Goal: Book appointment/travel/reservation

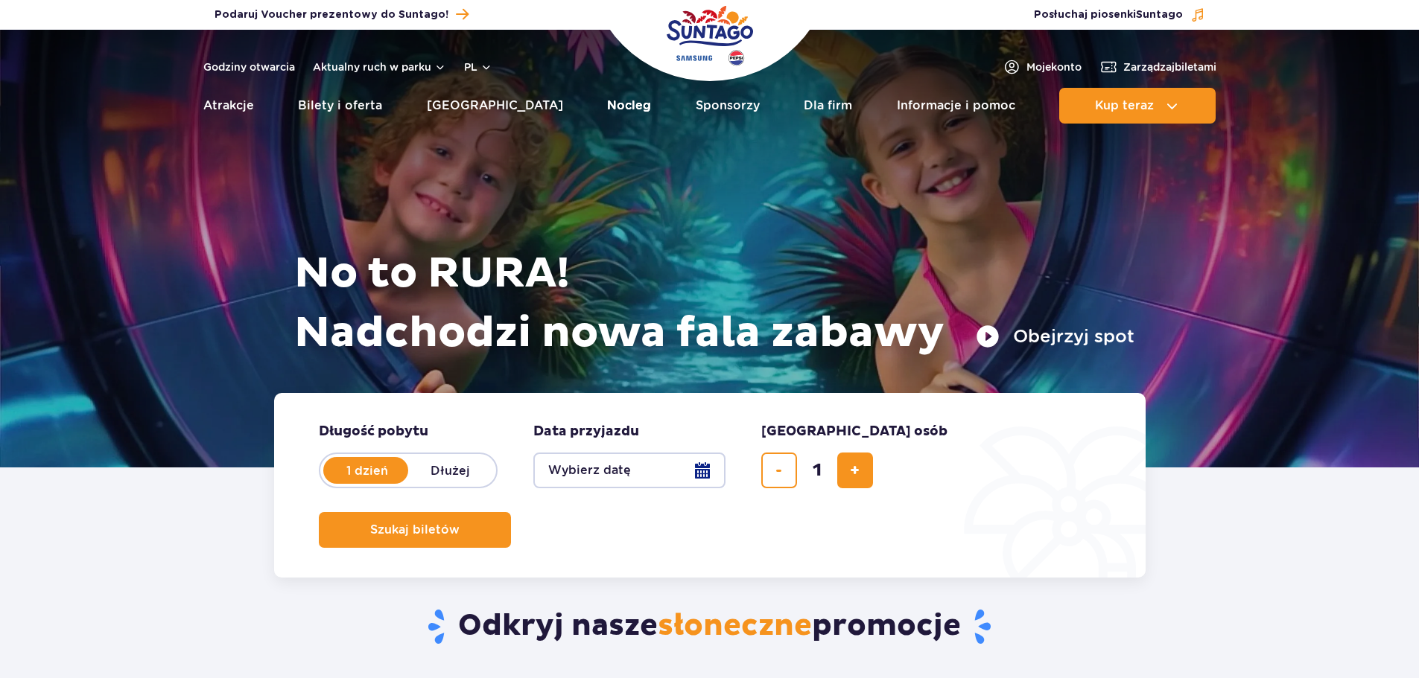
click at [607, 108] on link "Nocleg" at bounding box center [629, 106] width 44 height 36
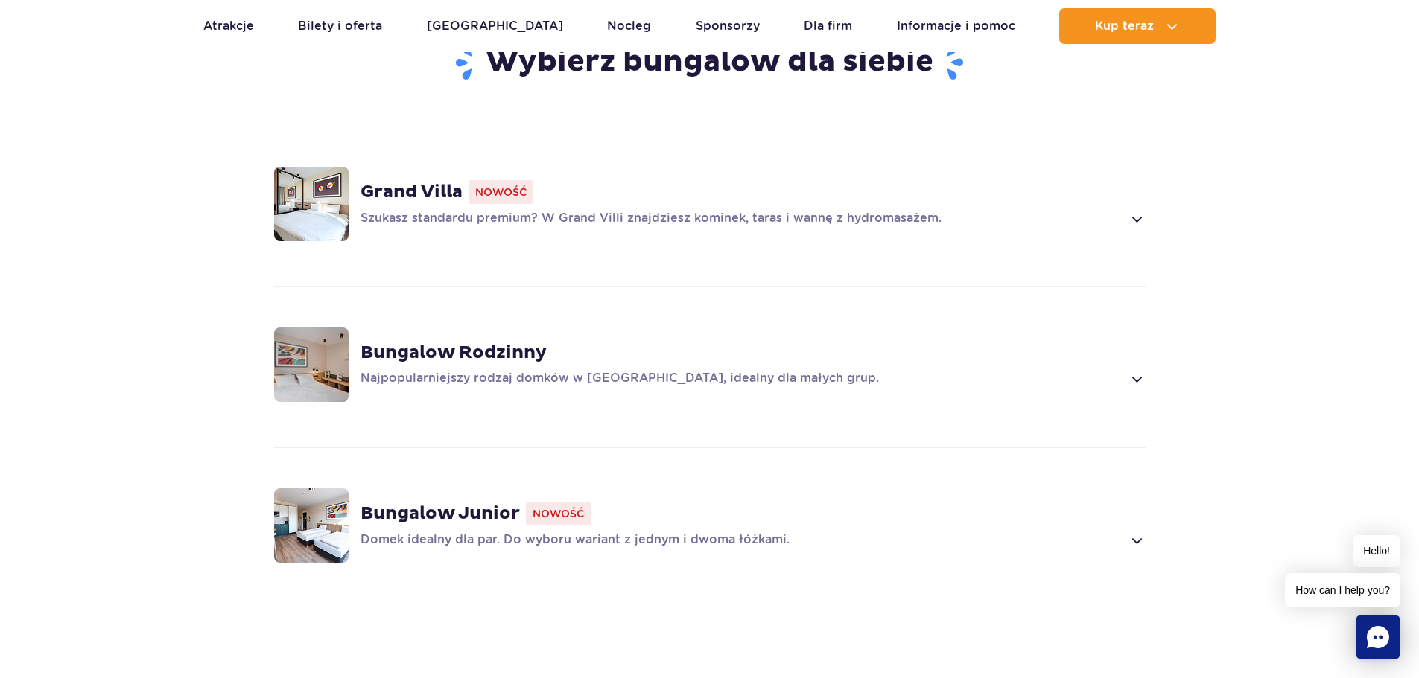
scroll to position [1010, 0]
click at [1131, 209] on span at bounding box center [1136, 218] width 17 height 18
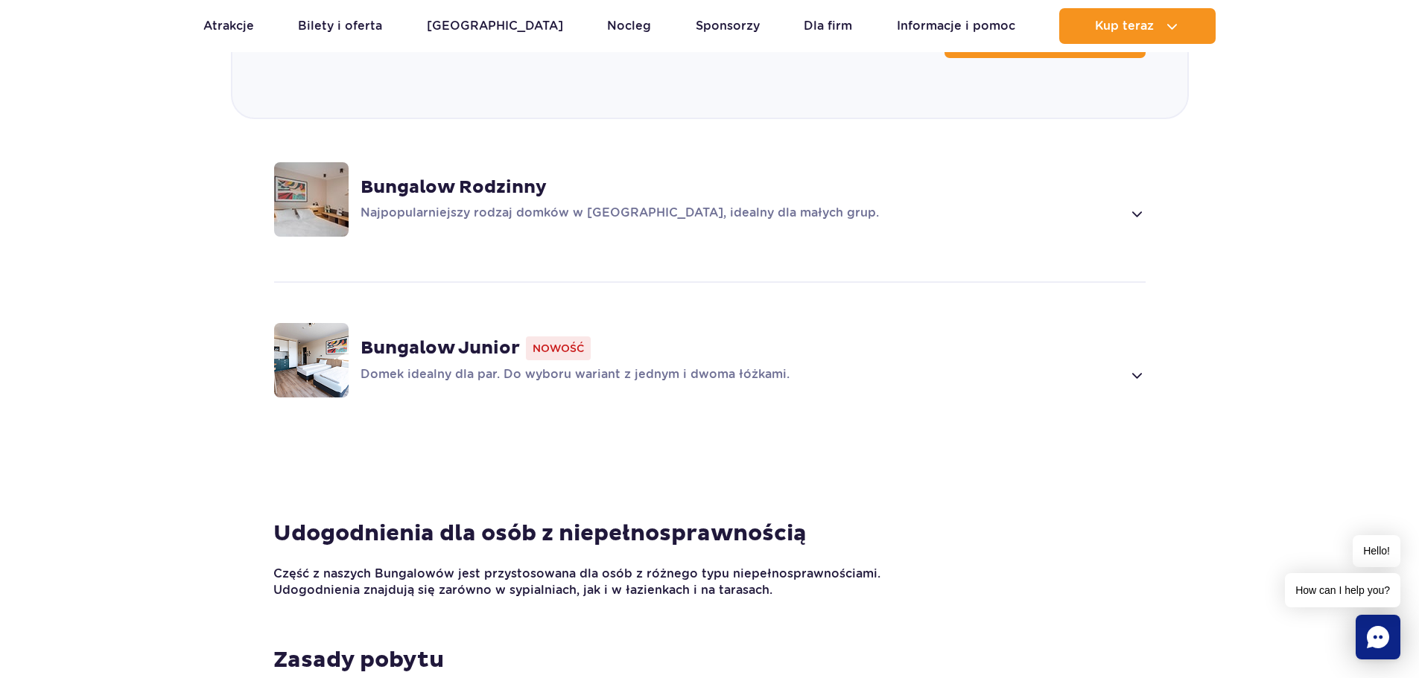
scroll to position [2048, 0]
click at [1122, 367] on p "Domek idealny dla par. Do wyboru wariant z jednym i dwoma łóżkami." at bounding box center [741, 376] width 762 height 18
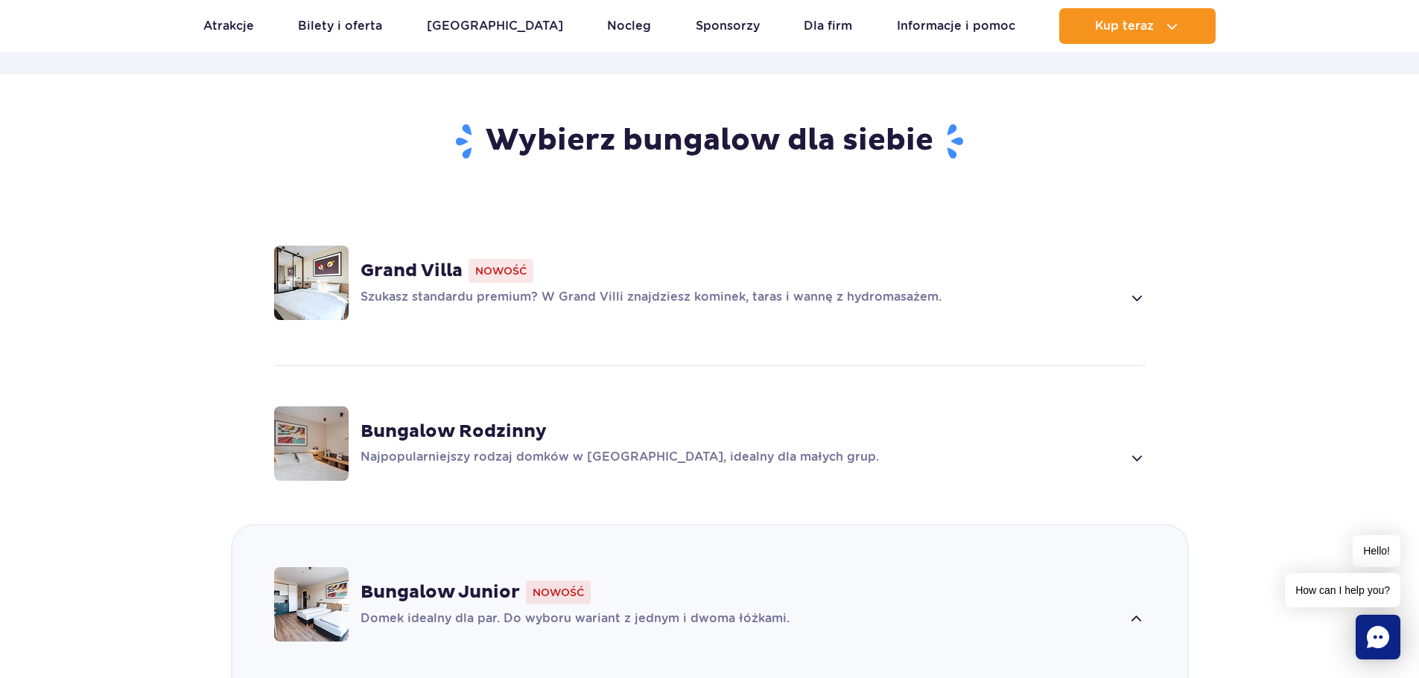
scroll to position [928, 0]
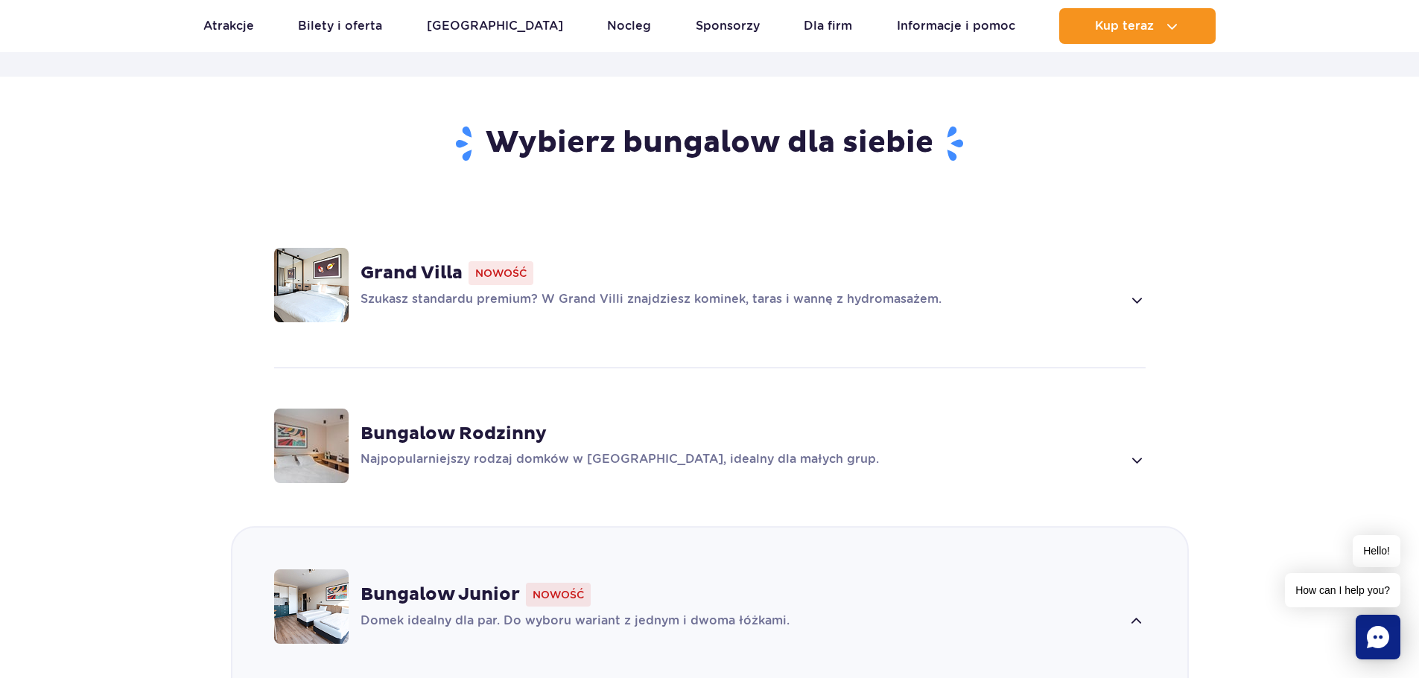
click at [1082, 291] on p "Szukasz standardu premium? W Grand Villi znajdziesz kominek, taras i wannę z hy…" at bounding box center [741, 300] width 762 height 18
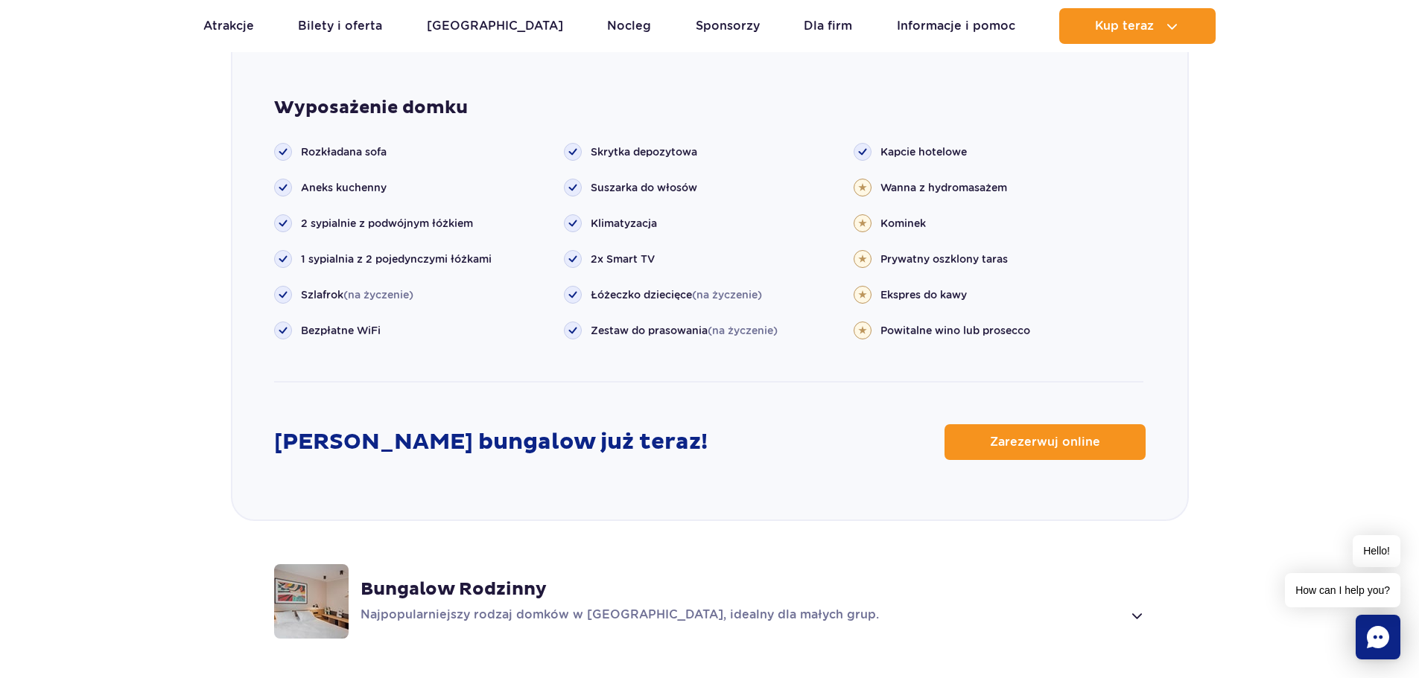
scroll to position [1646, 0]
click at [1011, 437] on span "Zarezerwuj online" at bounding box center [1034, 443] width 110 height 12
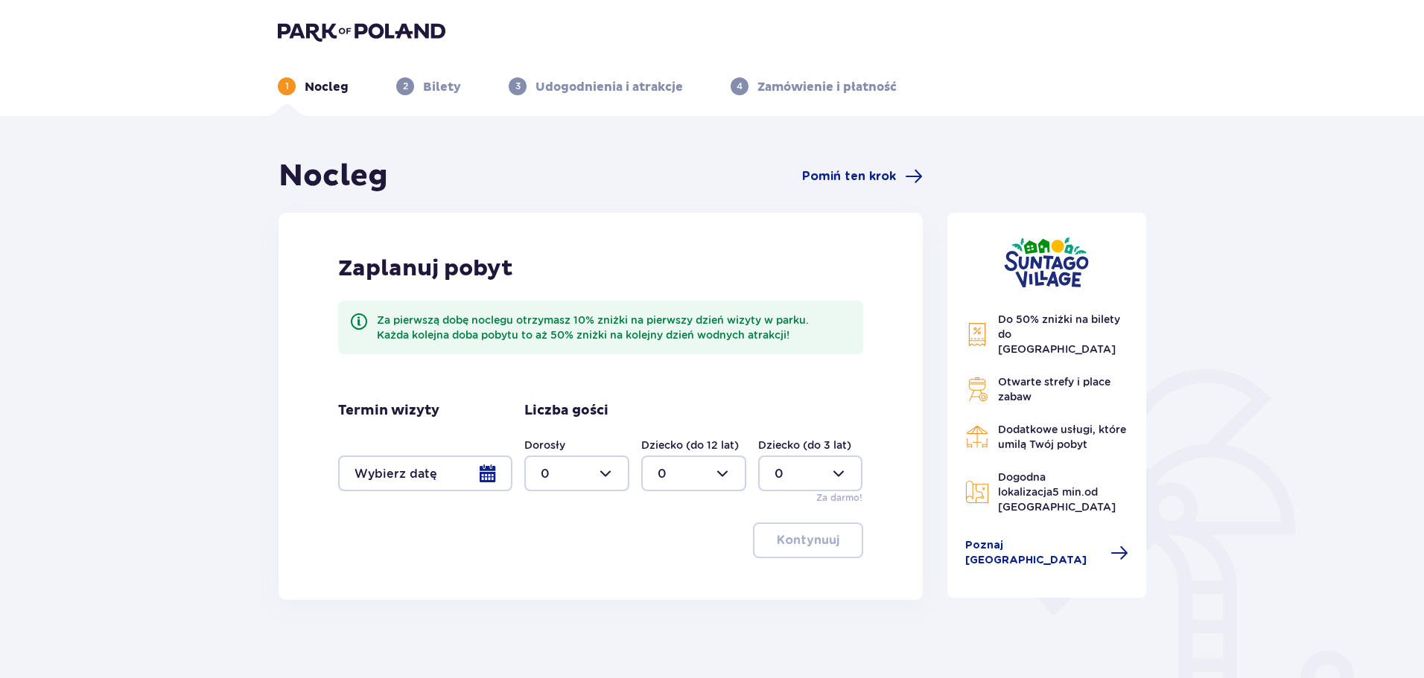
click at [601, 470] on div at bounding box center [576, 474] width 105 height 36
click at [564, 559] on span "6" at bounding box center [577, 570] width 102 height 31
type input "6"
click at [482, 477] on div at bounding box center [425, 474] width 174 height 36
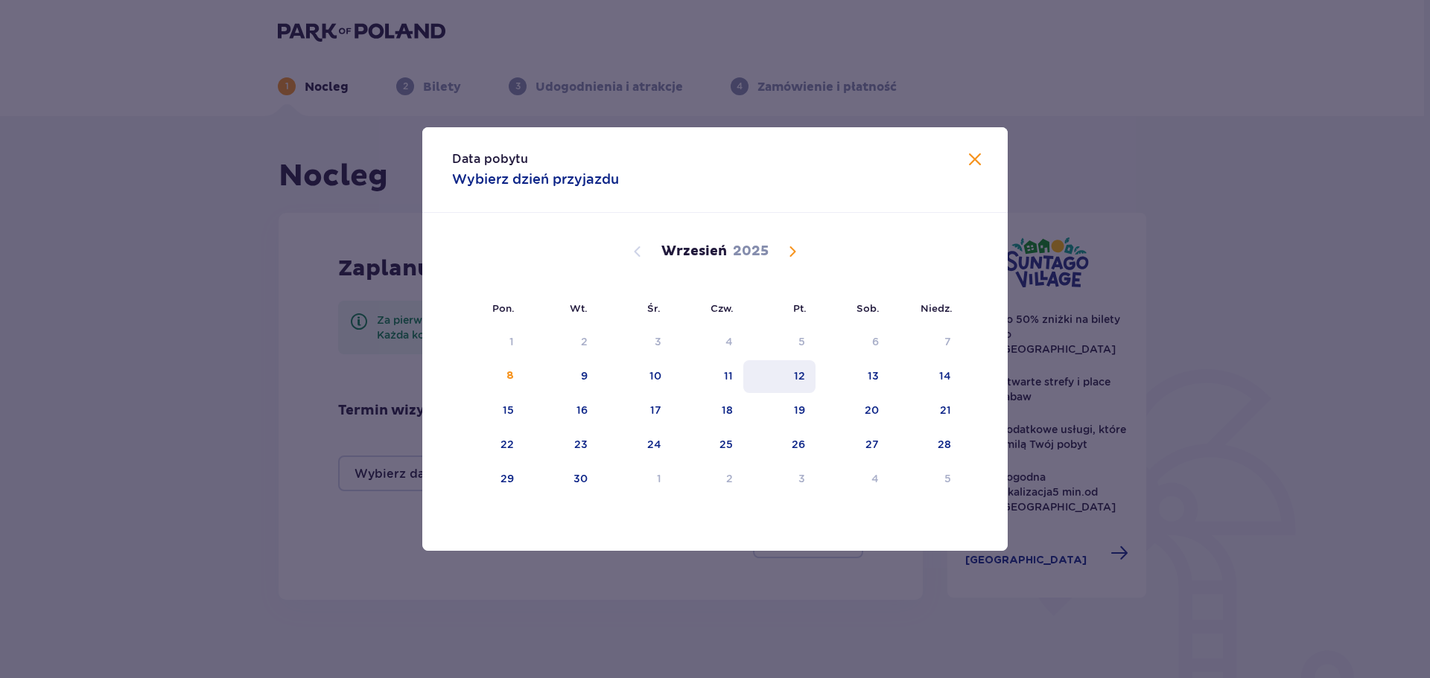
click at [789, 378] on div "12" at bounding box center [779, 376] width 72 height 33
click at [948, 373] on div "14" at bounding box center [945, 376] width 12 height 15
type input "12.09.25 - 14.09.25"
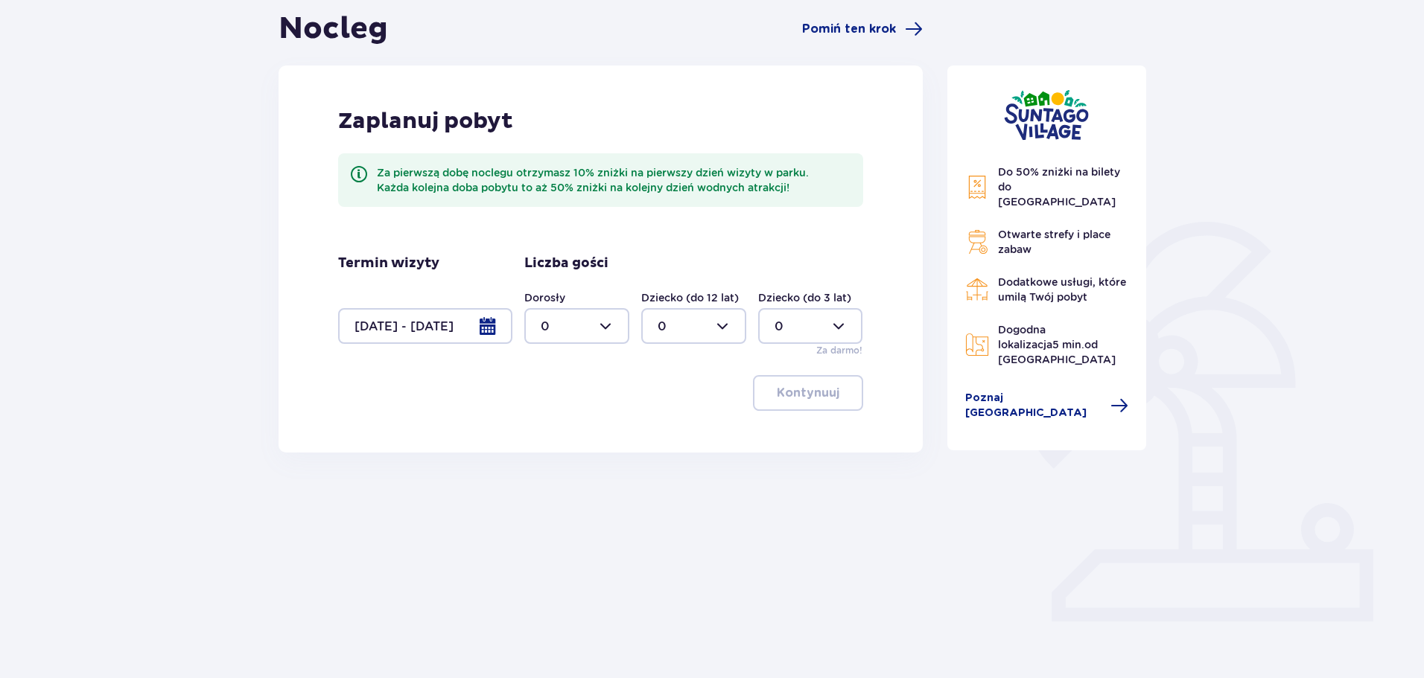
scroll to position [147, 0]
click at [611, 328] on div at bounding box center [576, 327] width 105 height 36
click at [562, 487] on div "6" at bounding box center [577, 494] width 72 height 16
type input "6"
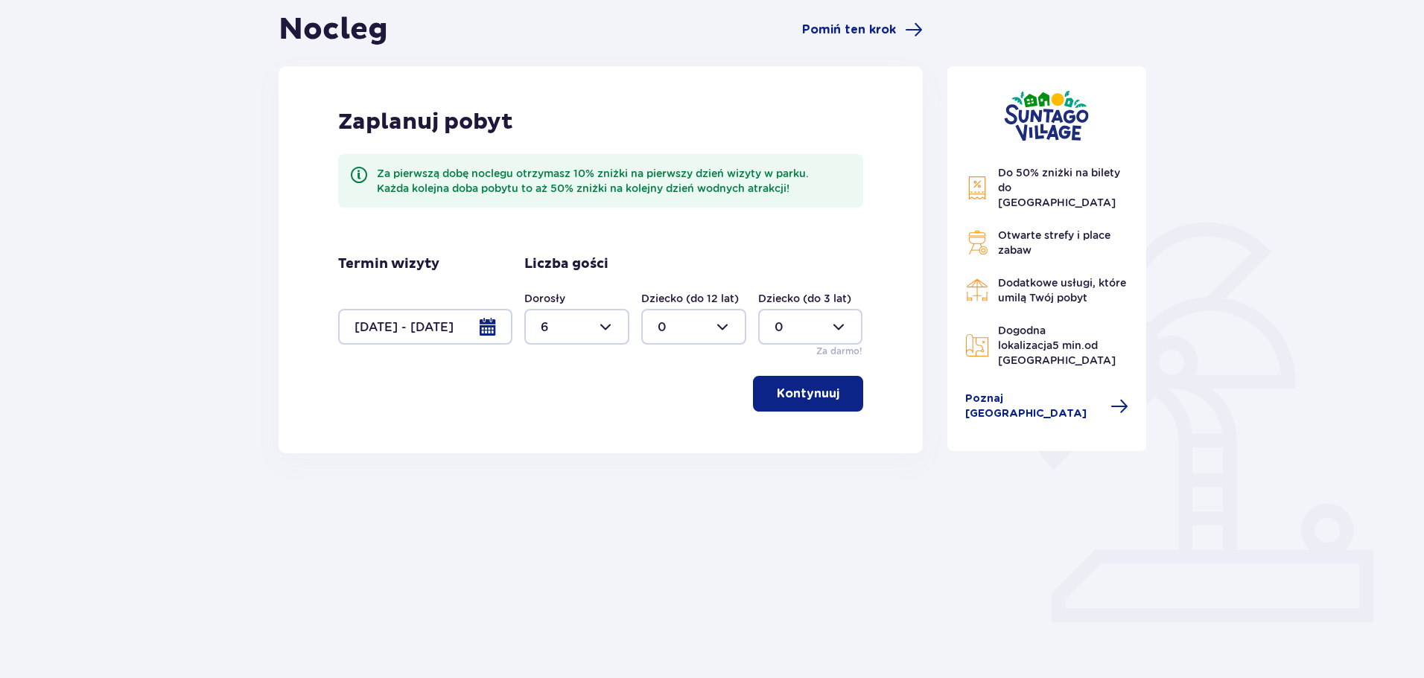
click at [785, 394] on p "Kontynuuj" at bounding box center [808, 394] width 63 height 16
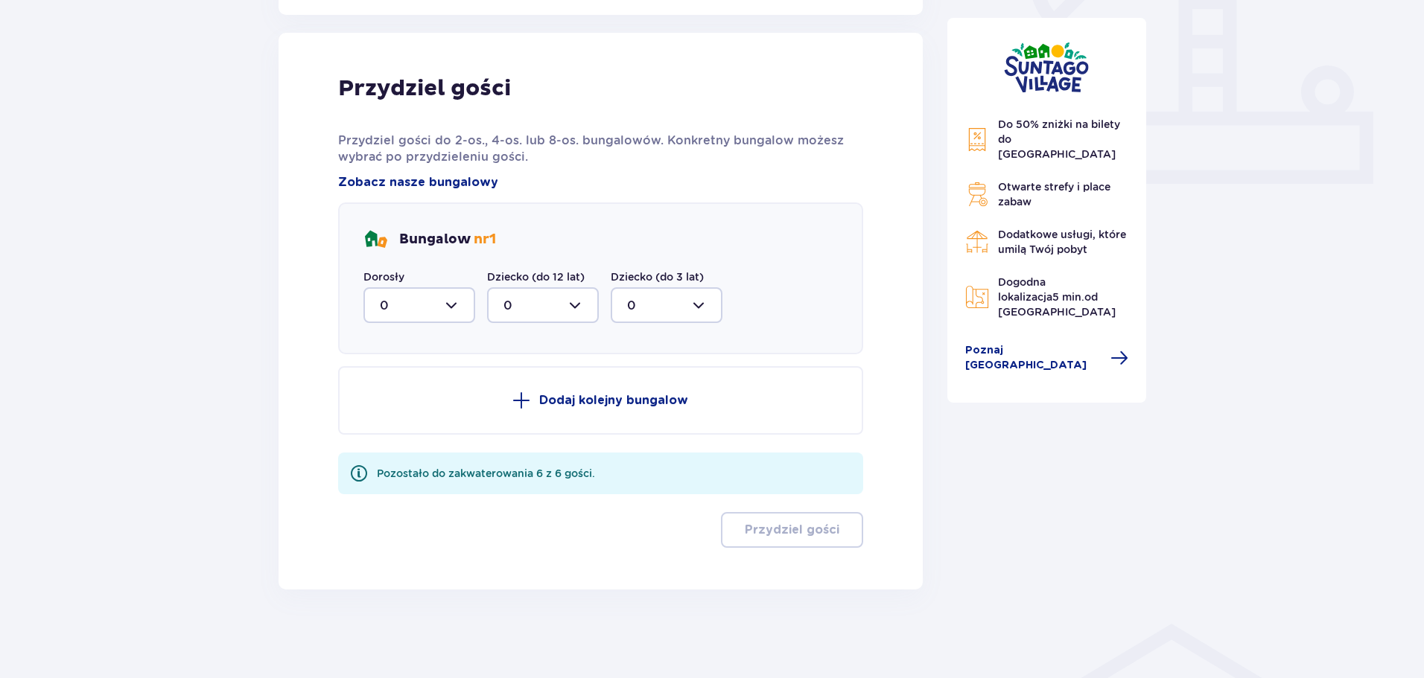
scroll to position [586, 0]
click at [457, 314] on div at bounding box center [419, 305] width 112 height 36
click at [405, 451] on div "6" at bounding box center [419, 450] width 79 height 16
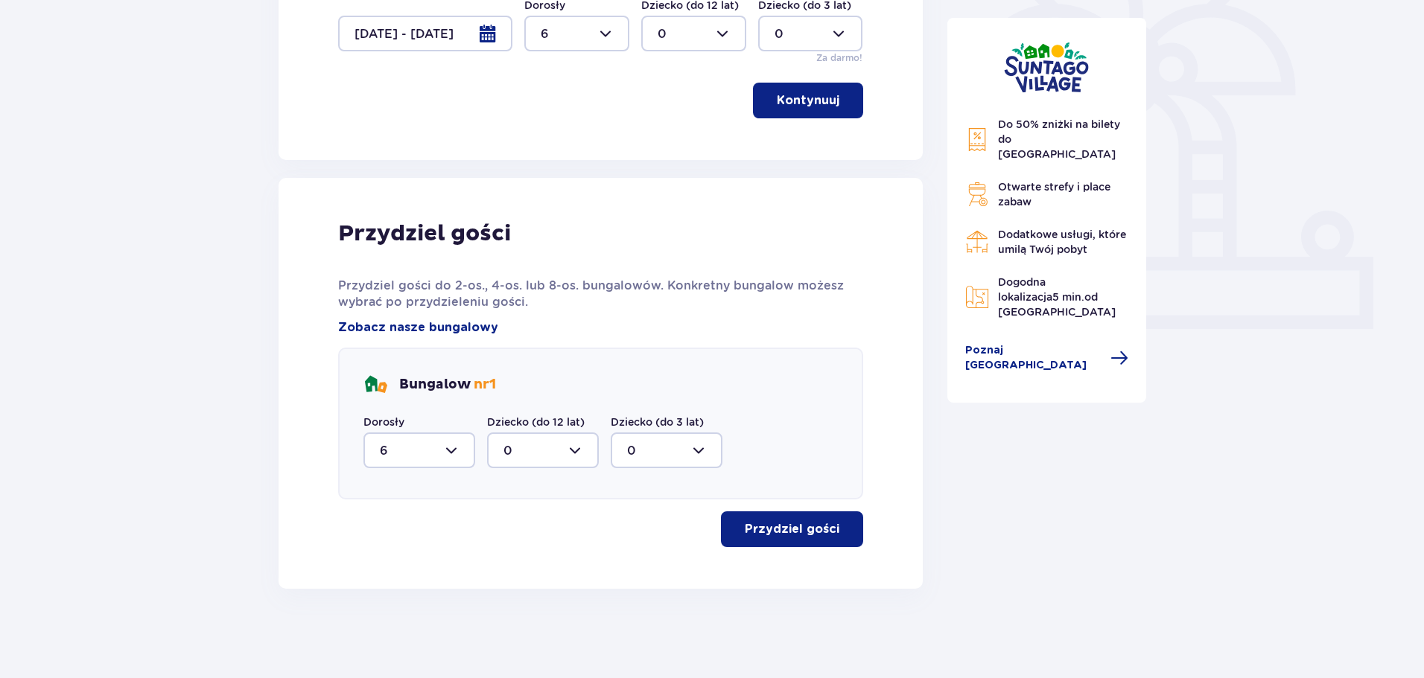
scroll to position [440, 0]
click at [769, 525] on p "Przydziel gości" at bounding box center [792, 529] width 95 height 16
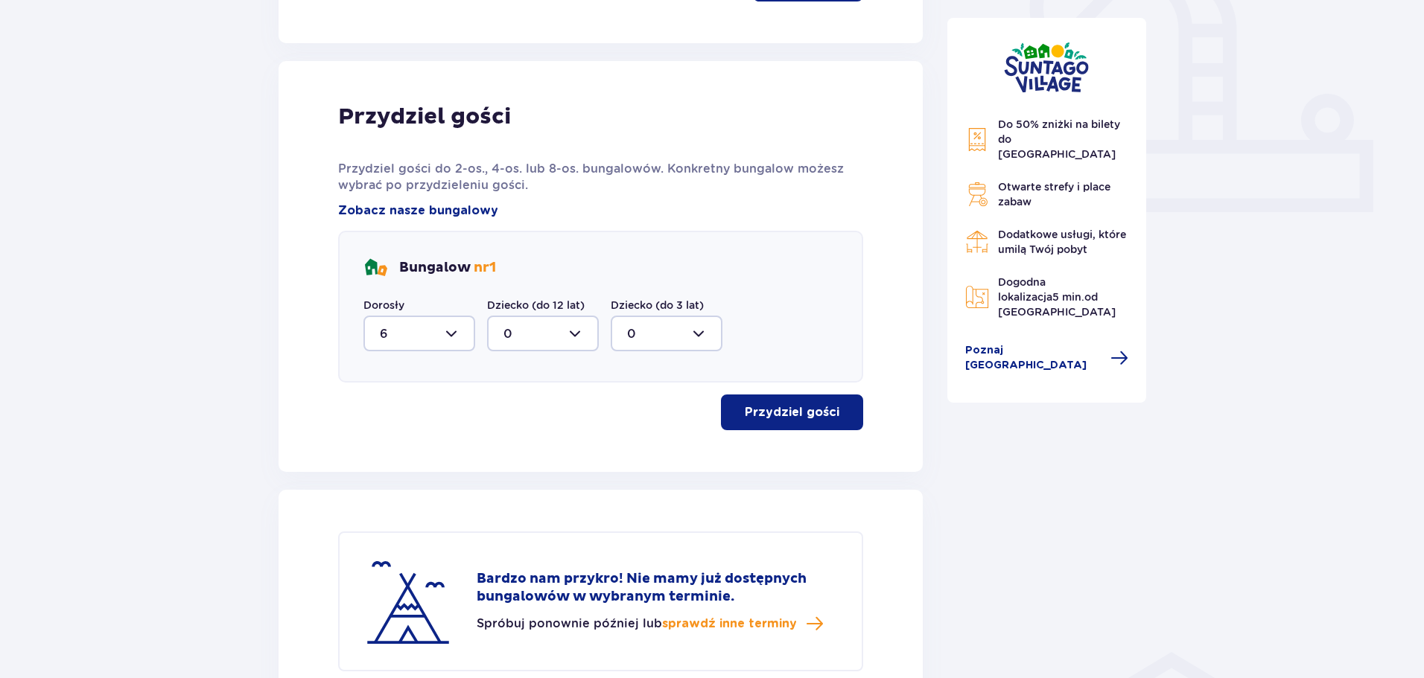
scroll to position [524, 0]
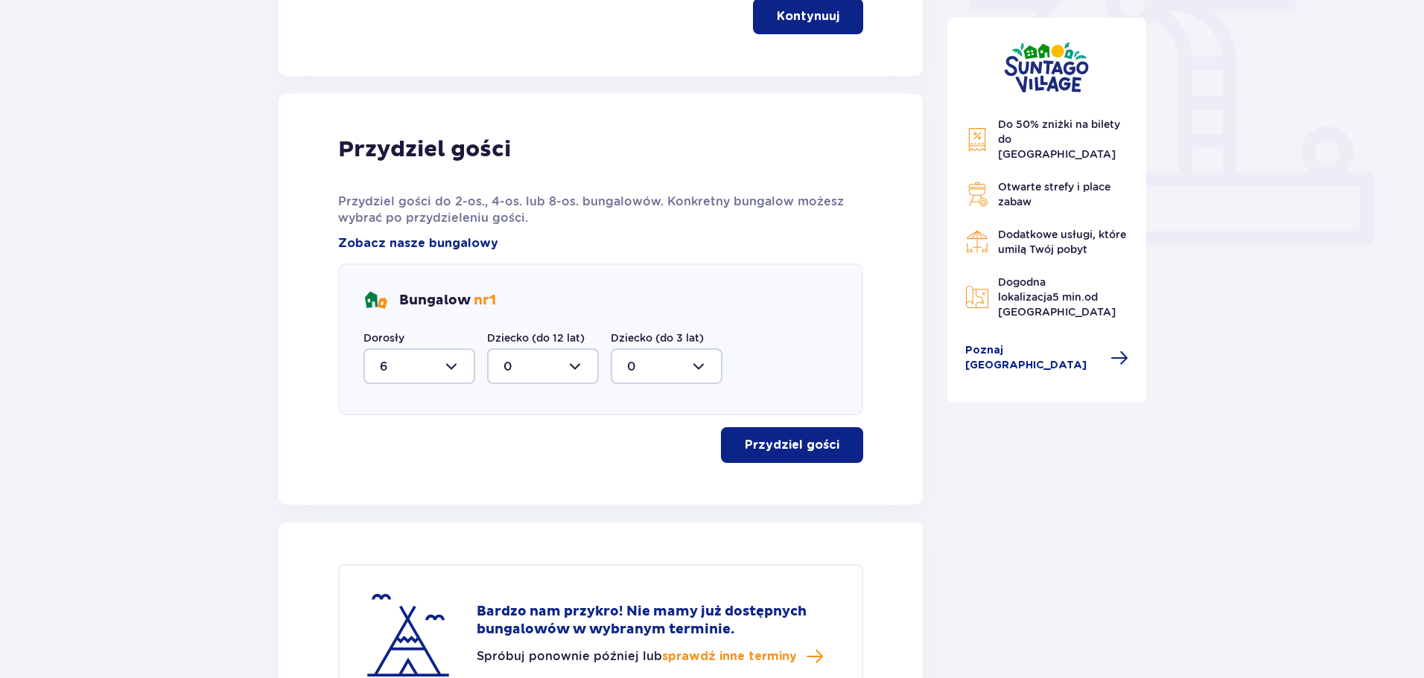
click at [439, 372] on div at bounding box center [419, 367] width 112 height 36
click at [386, 311] on p "4" at bounding box center [384, 313] width 8 height 16
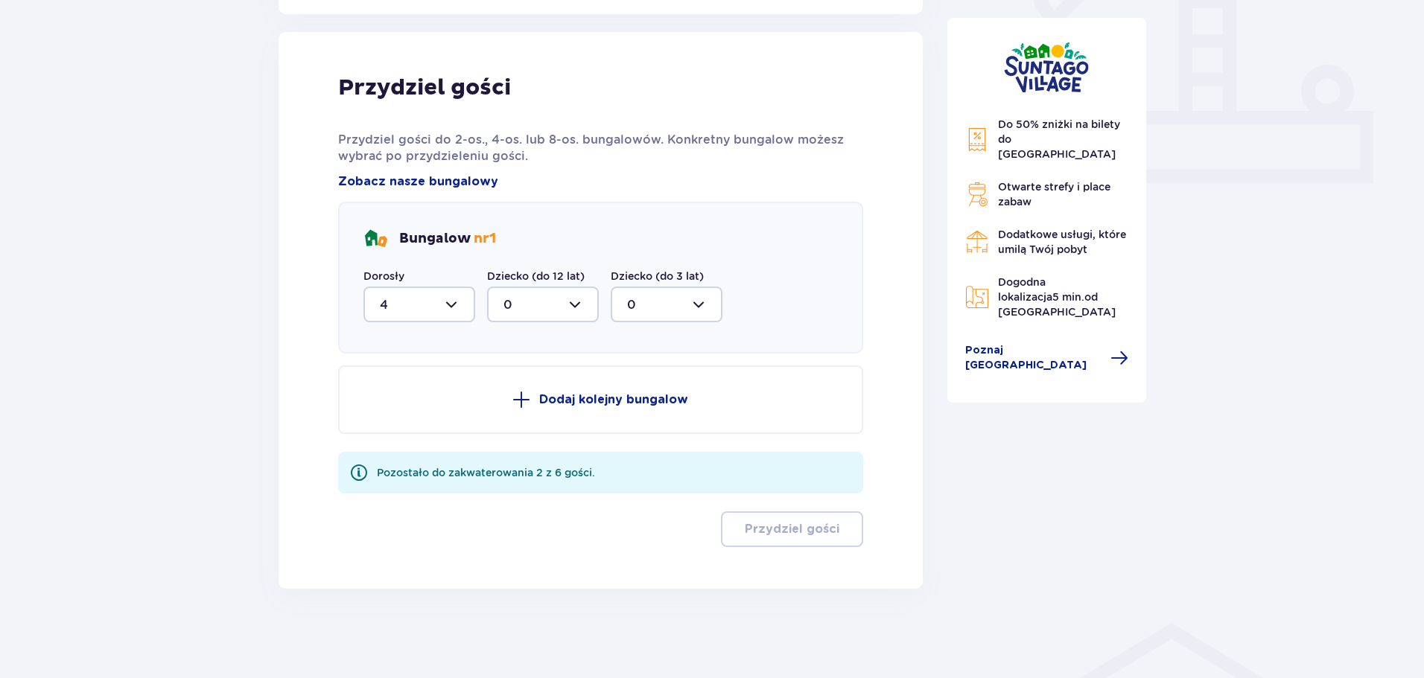
scroll to position [585, 0]
click at [446, 302] on div at bounding box center [419, 305] width 112 height 36
click at [395, 399] on span "2" at bounding box center [419, 413] width 109 height 31
type input "2"
click at [508, 418] on button "Dodaj kolejny bungalow" at bounding box center [600, 400] width 525 height 69
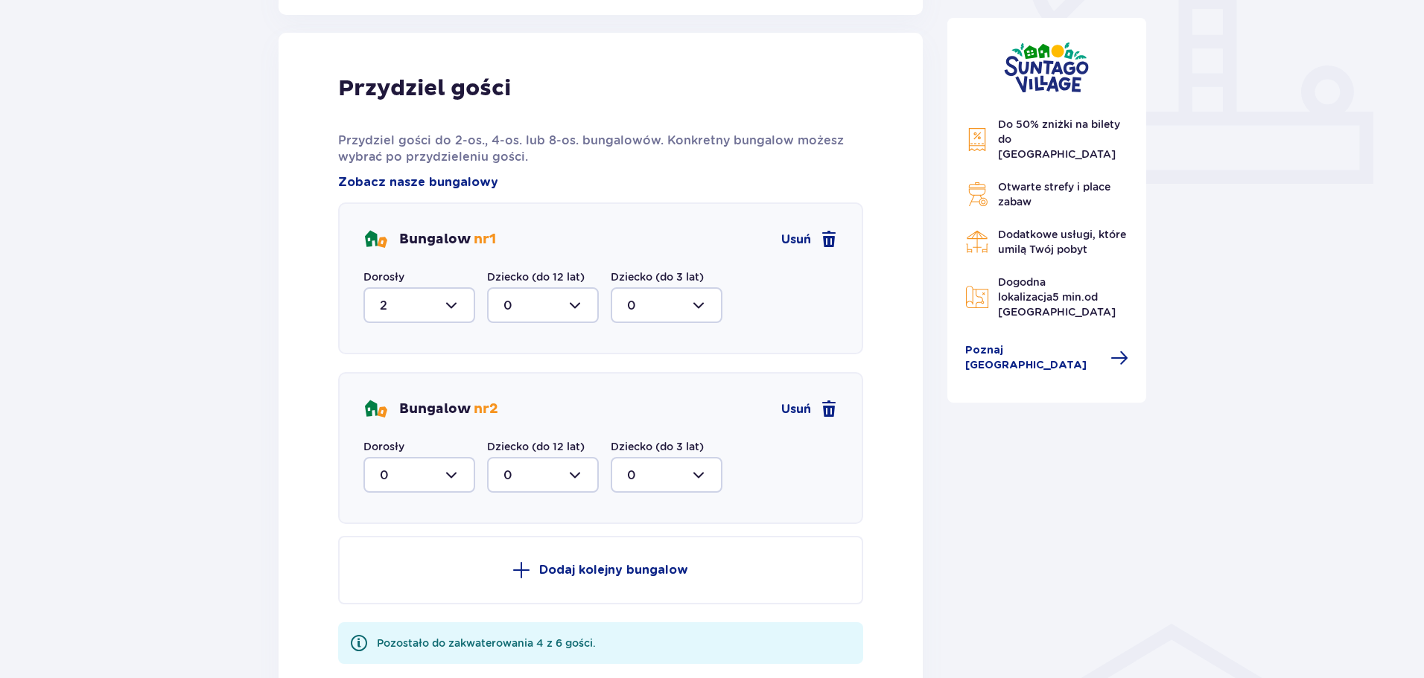
click at [452, 471] on div at bounding box center [419, 475] width 112 height 36
click at [393, 579] on div "2" at bounding box center [419, 583] width 79 height 16
type input "2"
click at [485, 568] on button "Dodaj kolejny bungalow" at bounding box center [600, 570] width 525 height 69
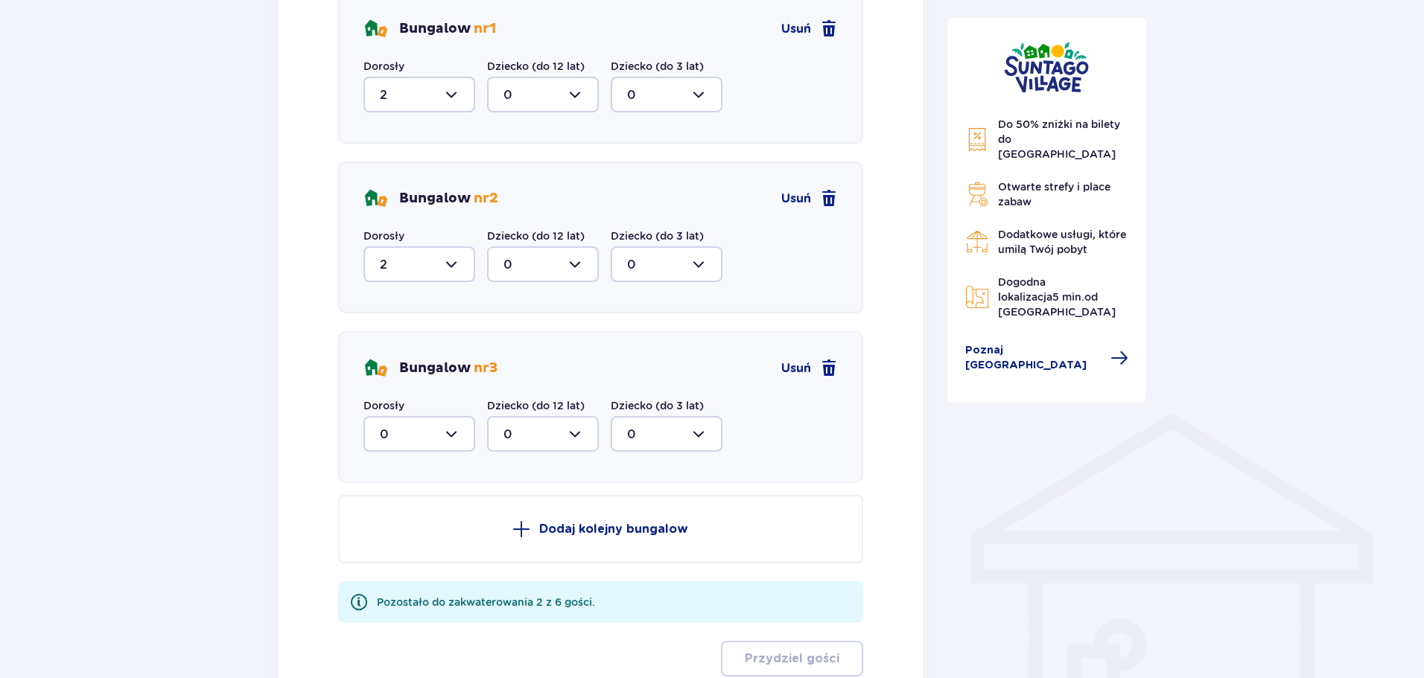
scroll to position [797, 0]
click at [449, 435] on div at bounding box center [419, 434] width 112 height 36
click at [412, 546] on div "2" at bounding box center [419, 541] width 79 height 16
type input "2"
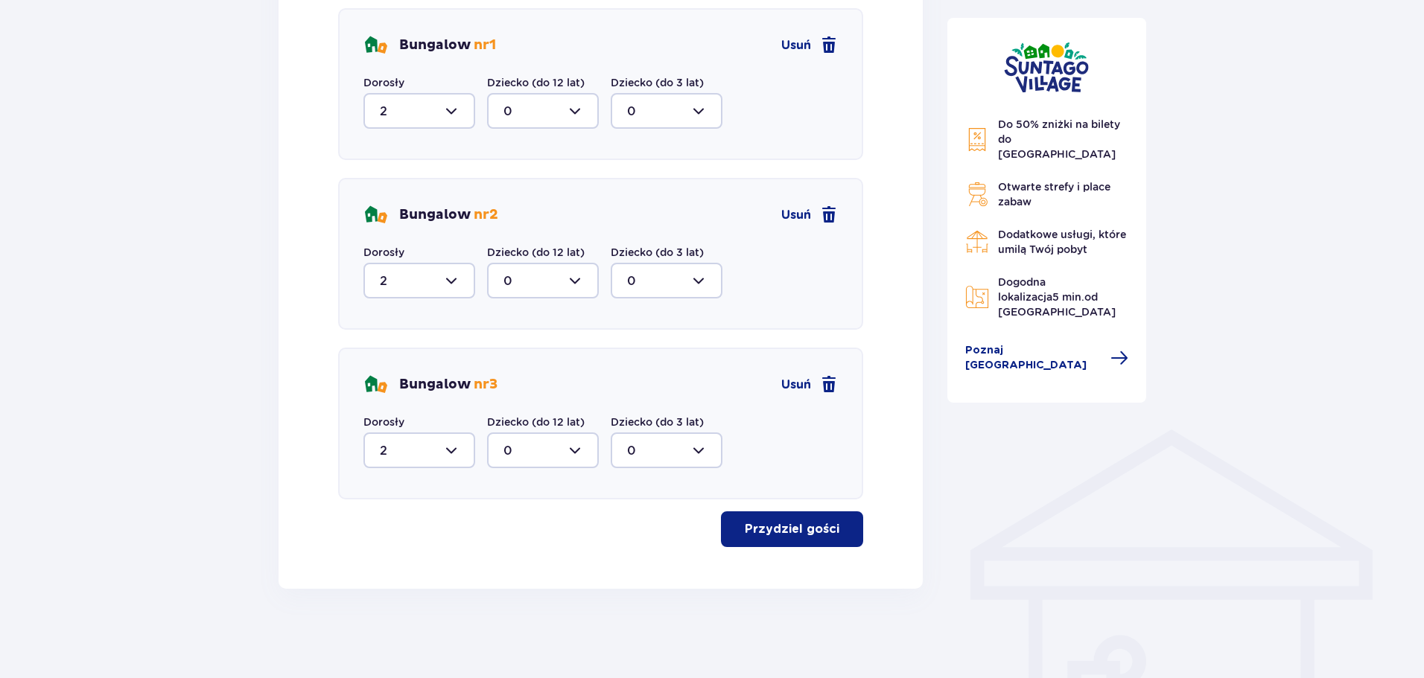
scroll to position [780, 0]
click at [772, 529] on p "Przydziel gości" at bounding box center [792, 529] width 95 height 16
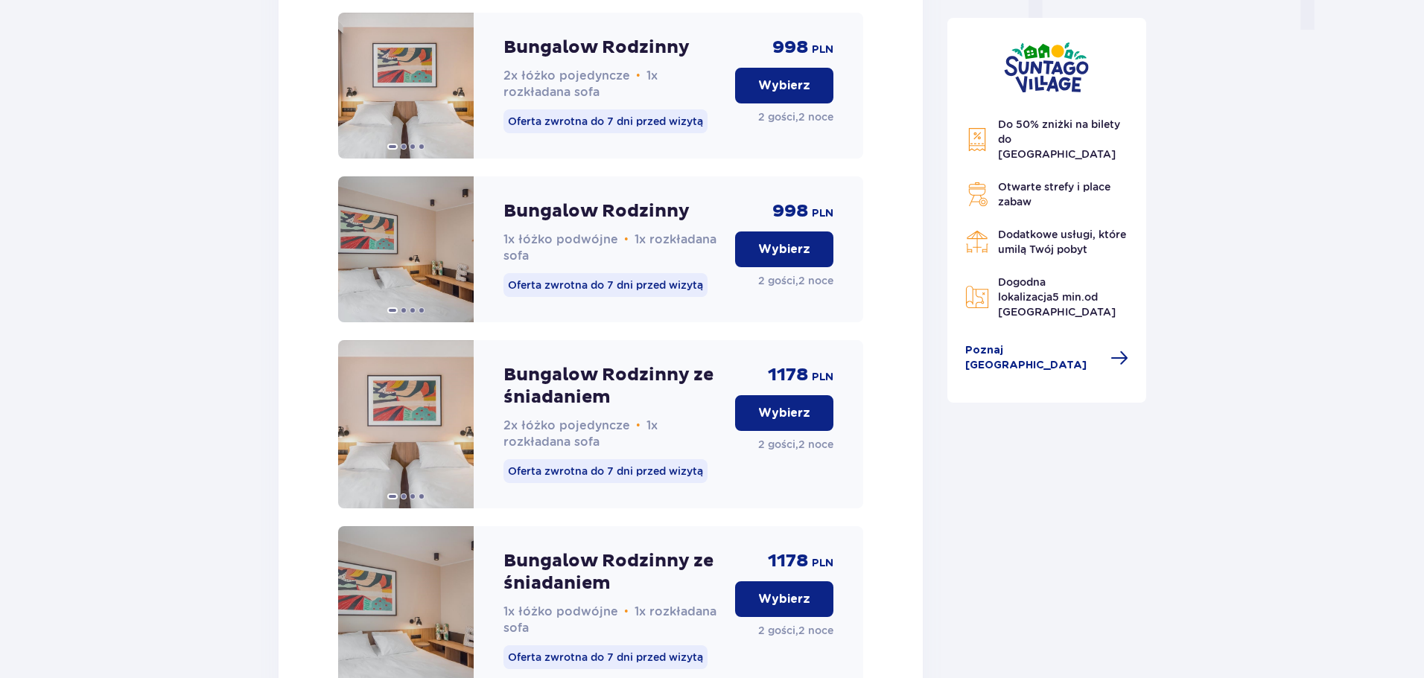
scroll to position [1576, 0]
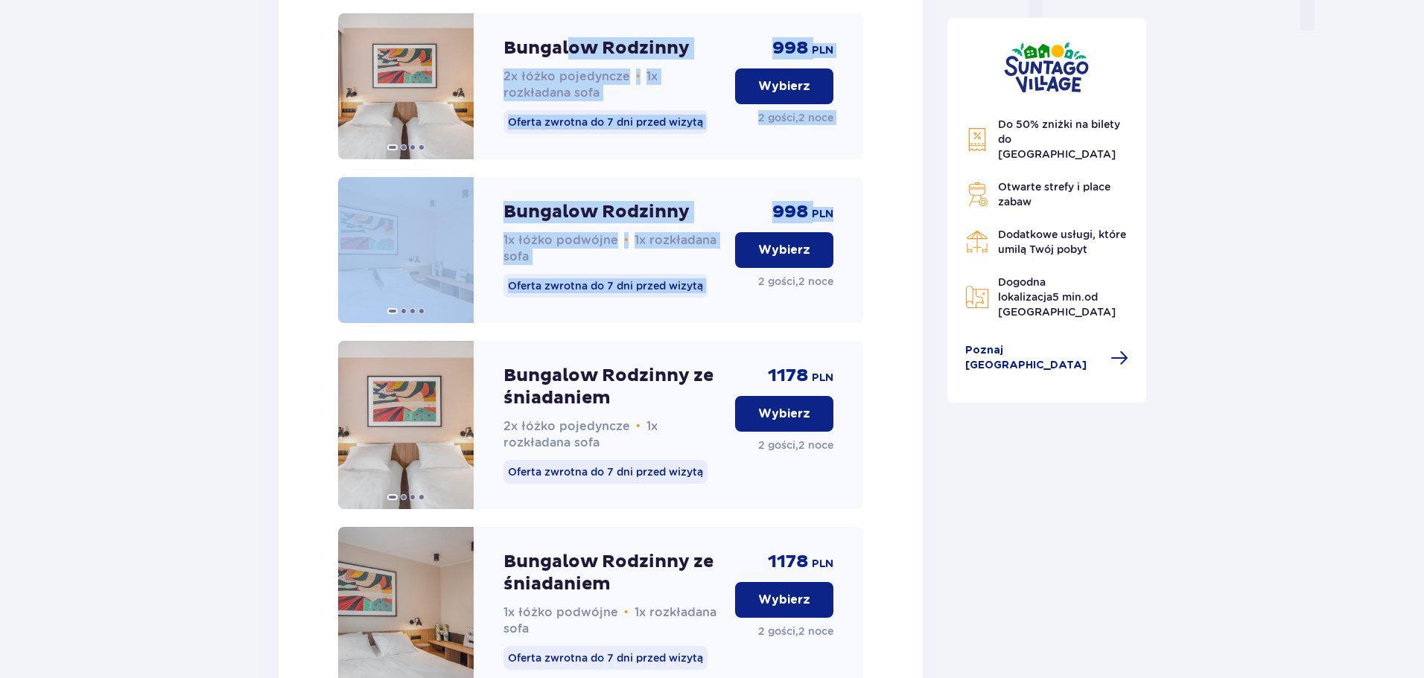
drag, startPoint x: 924, startPoint y: 217, endPoint x: 578, endPoint y: 55, distance: 381.8
click at [578, 55] on div "Nocleg Pomiń ten krok Zaplanuj pobyt Za pierwszą dobę noclegu otrzymasz 10% zni…" at bounding box center [601, 649] width 668 height 4134
click at [295, 208] on div "Bungalow nr 1 2 Dorosłych Wszystkie bungalowy mają takie samo wyposażenie – róż…" at bounding box center [601, 289] width 644 height 956
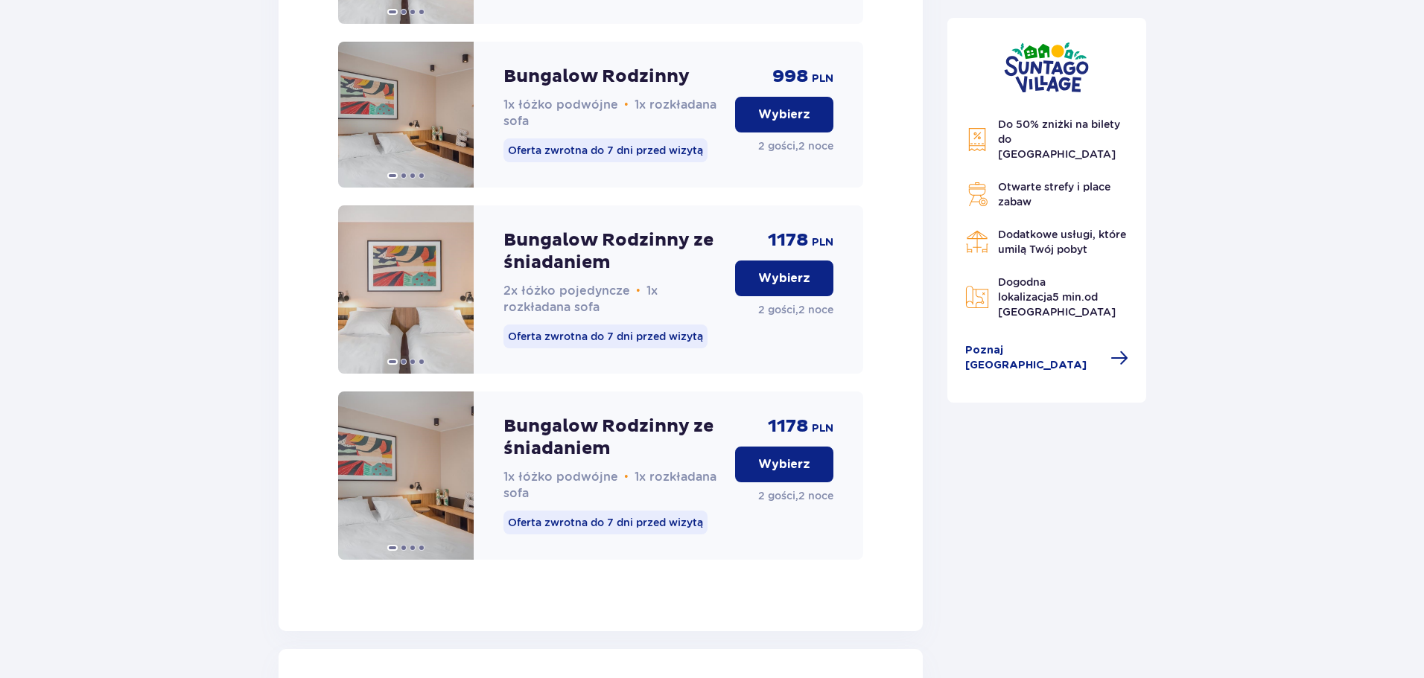
scroll to position [1711, 0]
click at [772, 474] on p "Wybierz" at bounding box center [784, 465] width 52 height 16
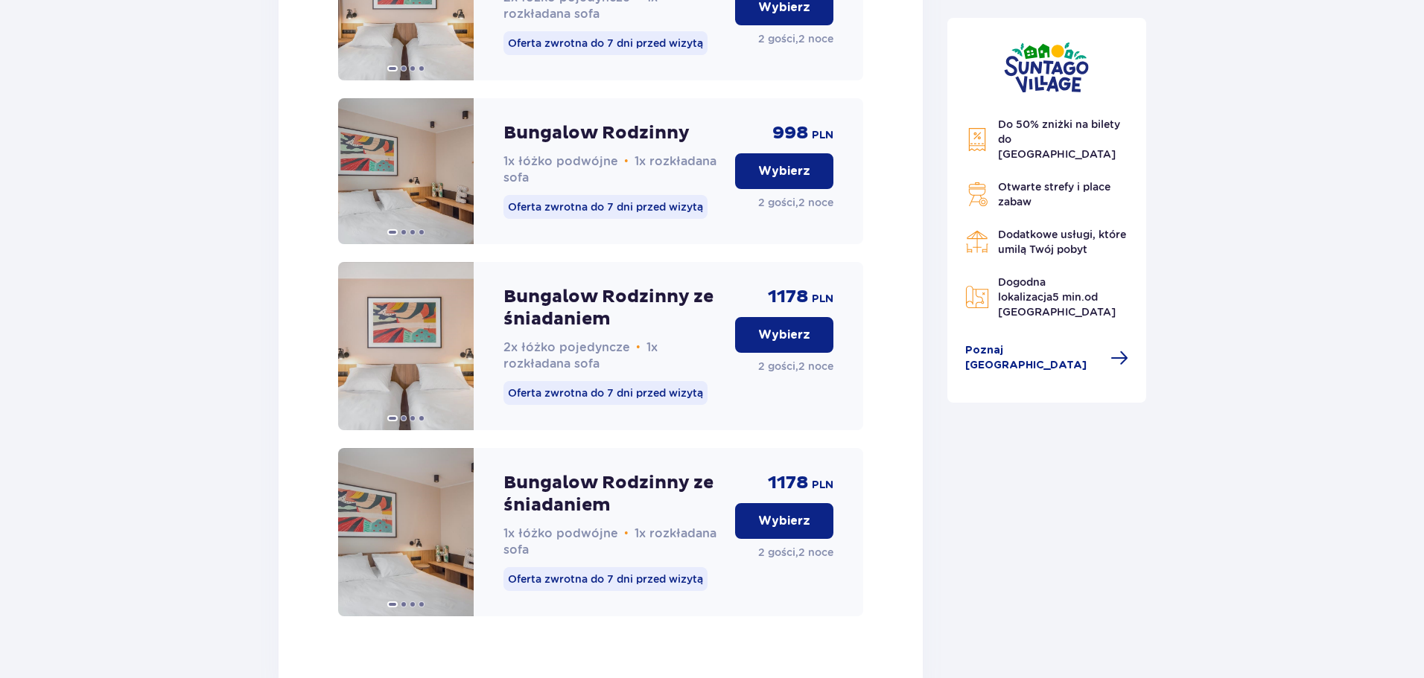
scroll to position [2691, 0]
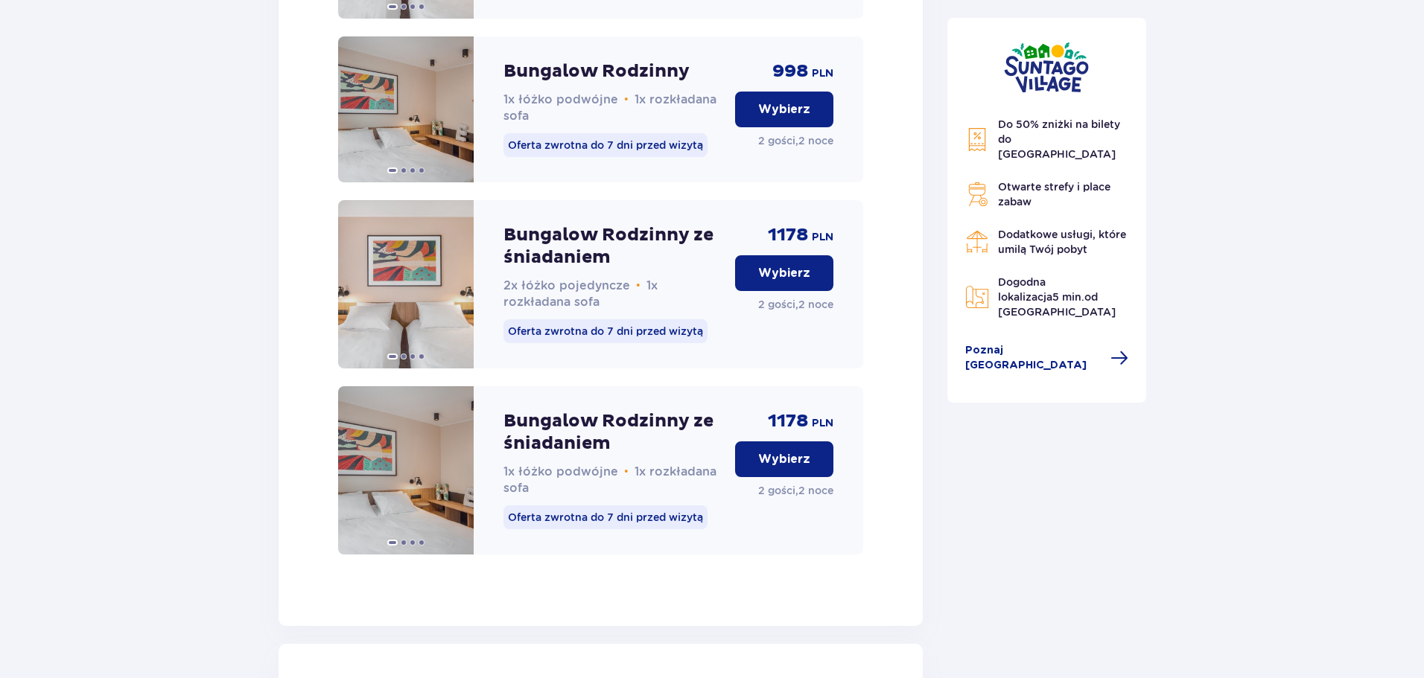
click at [769, 468] on p "Wybierz" at bounding box center [784, 459] width 52 height 16
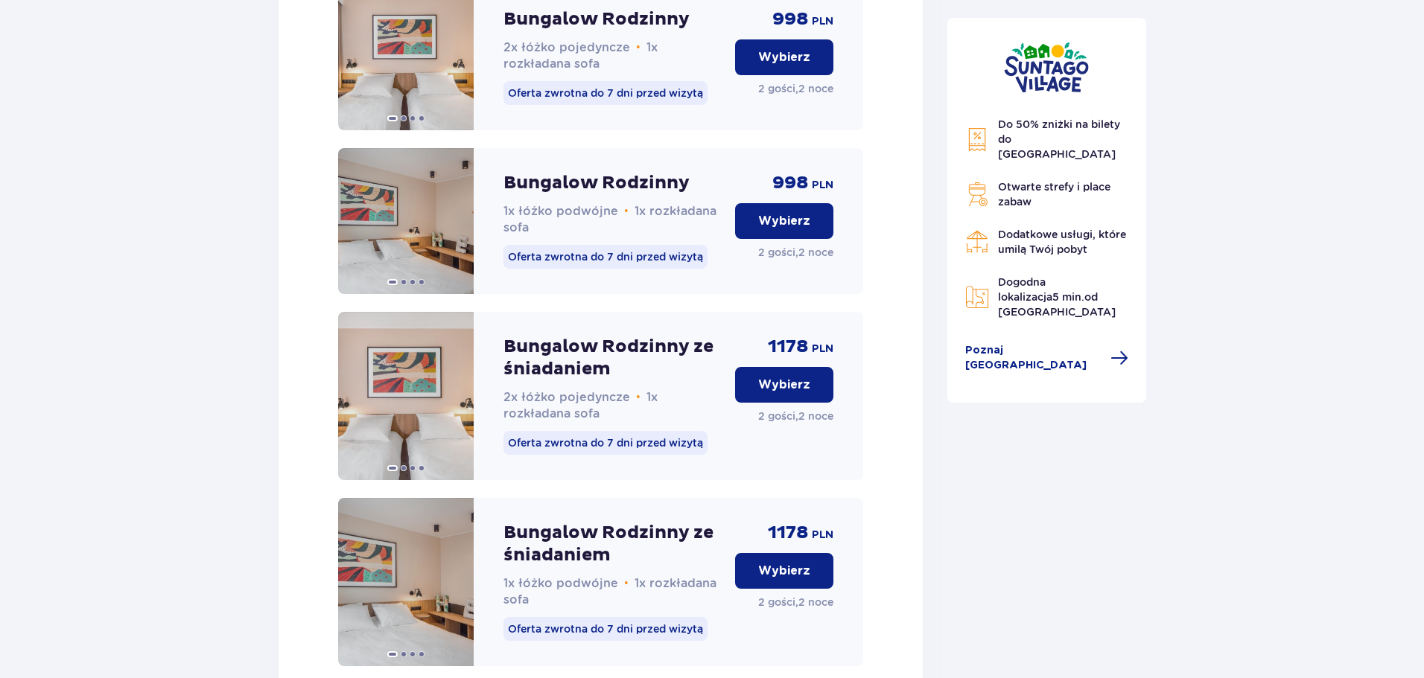
scroll to position [3746, 0]
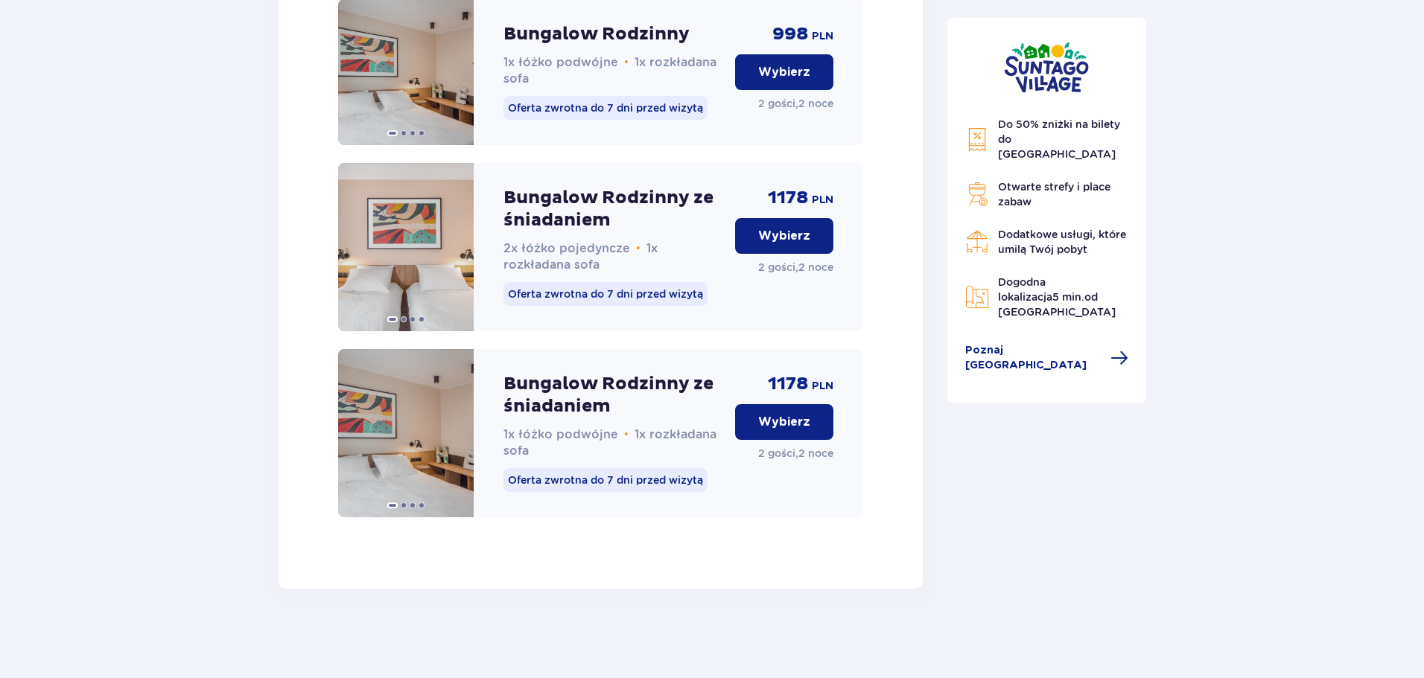
click at [776, 422] on p "Wybierz" at bounding box center [784, 422] width 52 height 16
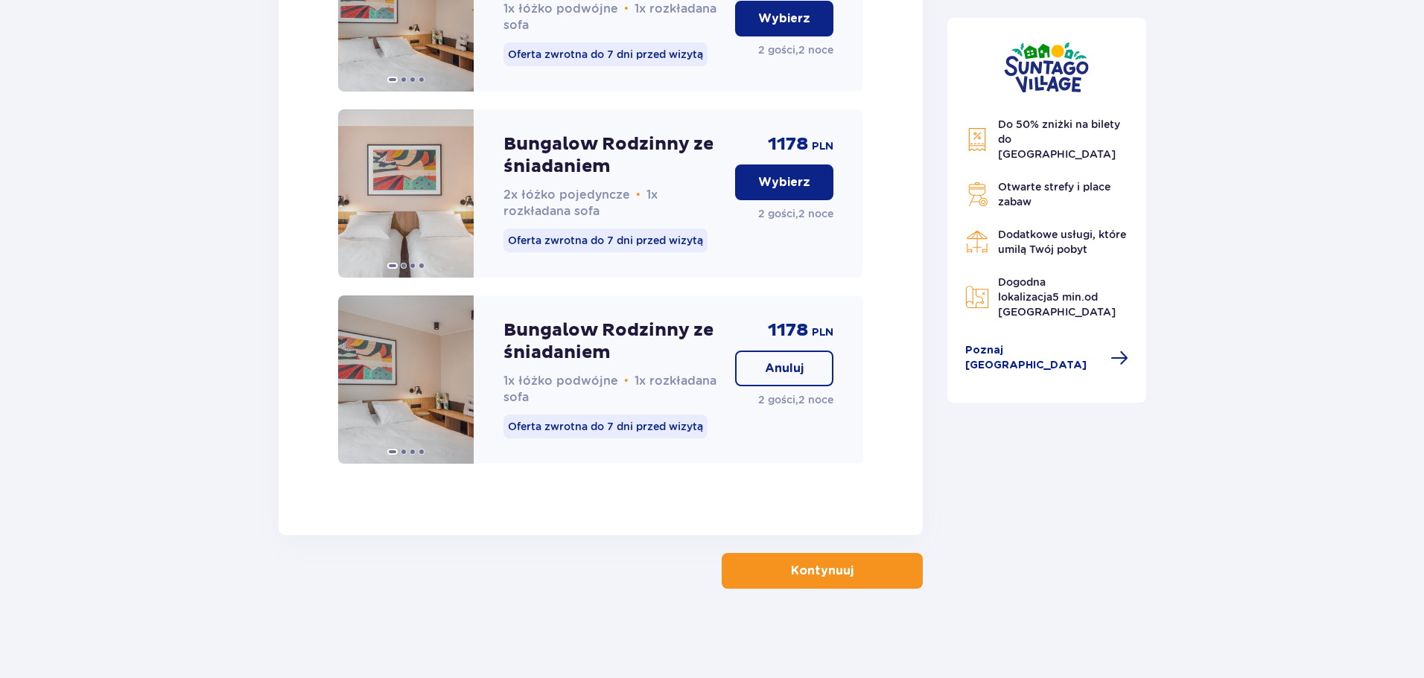
scroll to position [3801, 0]
click at [853, 576] on span "button" at bounding box center [857, 571] width 18 height 18
